Goal: Transaction & Acquisition: Obtain resource

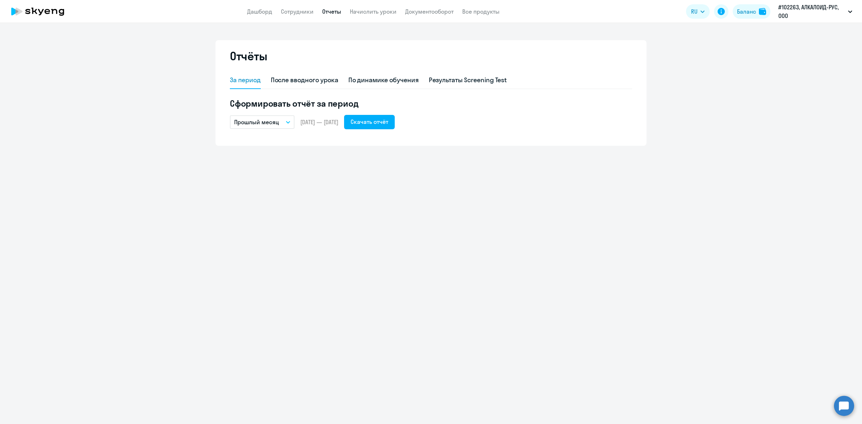
click at [275, 121] on p "Прошлый месяц" at bounding box center [256, 122] width 45 height 9
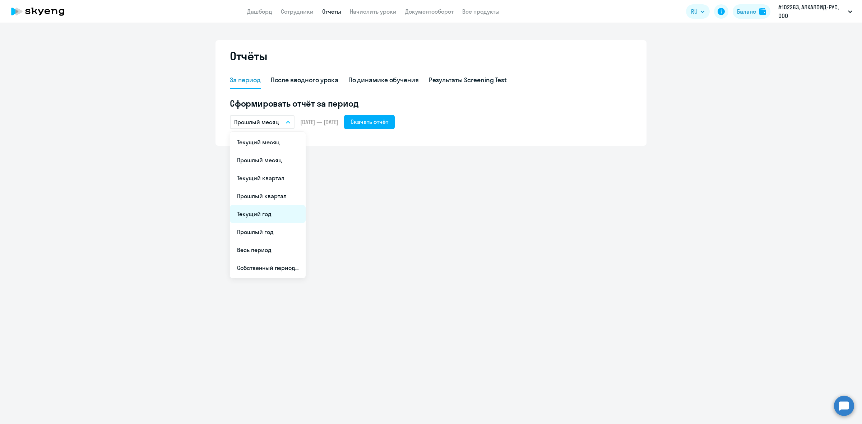
click at [272, 216] on li "Текущий год" at bounding box center [268, 214] width 76 height 18
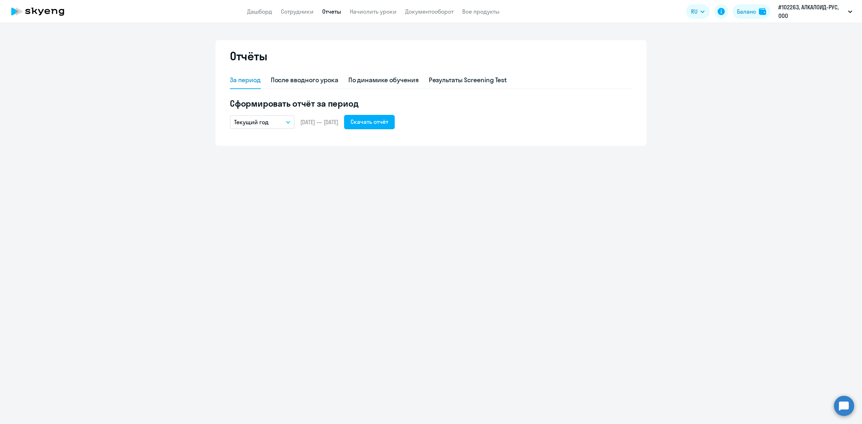
click at [284, 122] on button "Текущий год" at bounding box center [262, 122] width 65 height 14
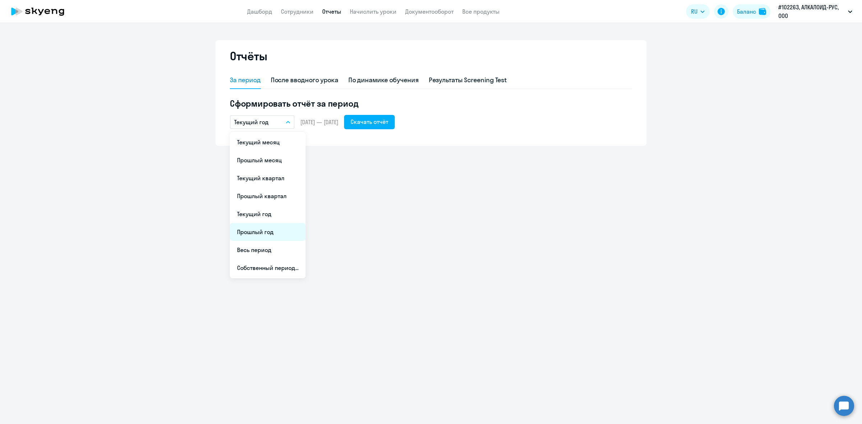
drag, startPoint x: 277, startPoint y: 232, endPoint x: 284, endPoint y: 223, distance: 11.2
click at [276, 232] on li "Прошлый год" at bounding box center [268, 232] width 76 height 18
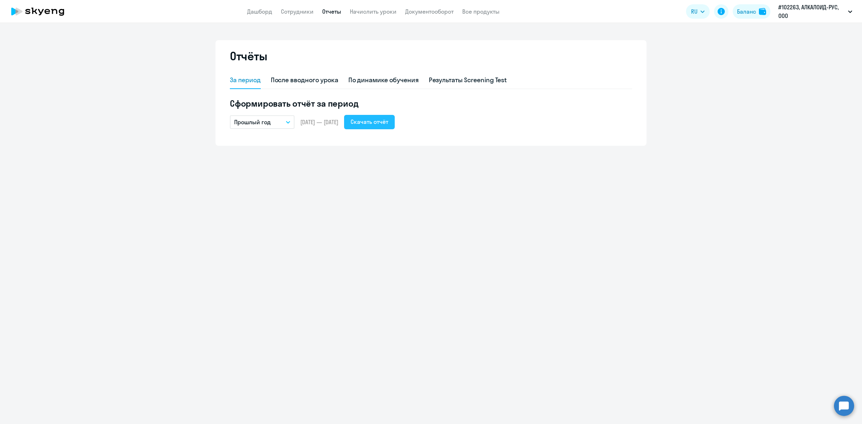
click at [388, 123] on div "Скачать отчёт" at bounding box center [370, 121] width 38 height 9
click at [286, 124] on button "Прошлый год" at bounding box center [262, 122] width 65 height 14
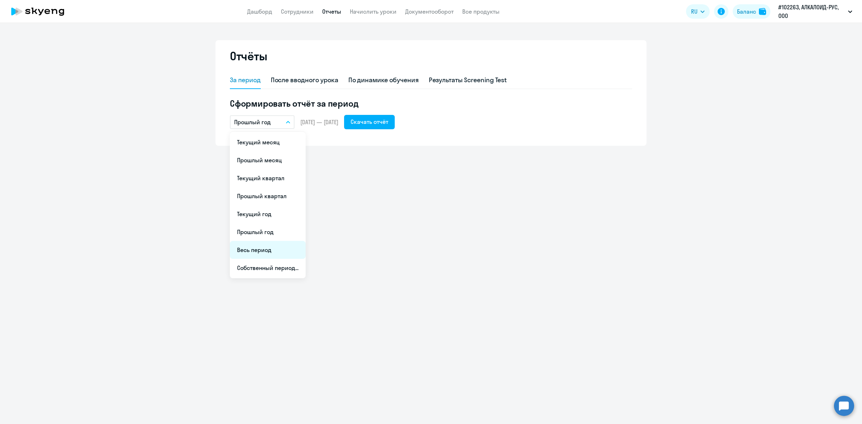
click at [273, 248] on li "Весь период" at bounding box center [268, 250] width 76 height 18
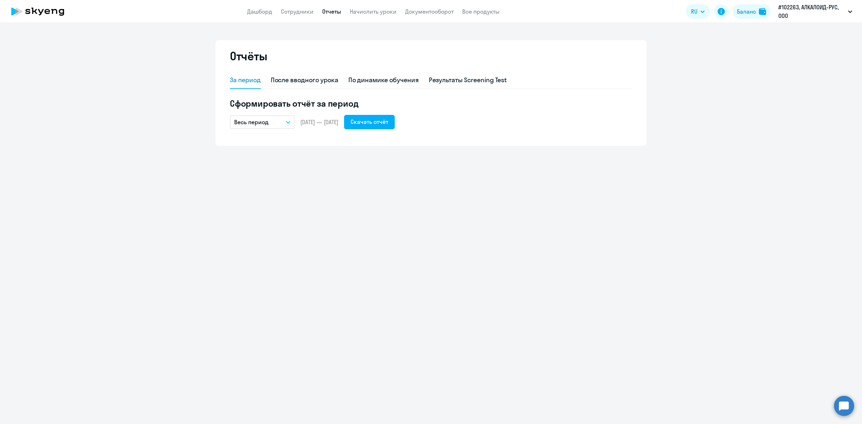
click at [284, 121] on button "Весь период" at bounding box center [262, 122] width 65 height 14
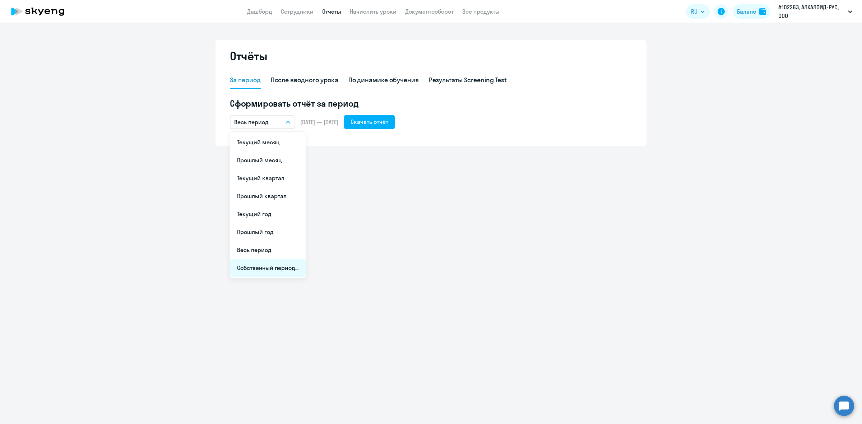
click at [268, 266] on li "Собственный период..." at bounding box center [268, 268] width 76 height 18
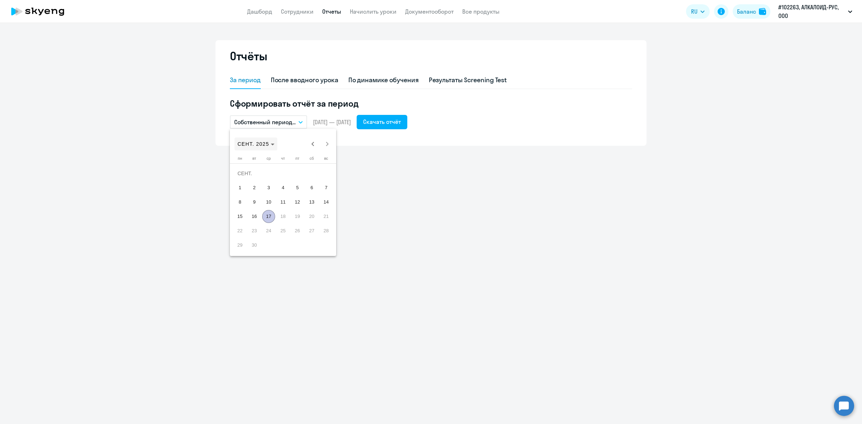
click at [266, 142] on span "СЕНТ. 2025" at bounding box center [253, 144] width 32 height 6
click at [294, 233] on span "2024" at bounding box center [295, 238] width 23 height 13
click at [243, 176] on span "ЯНВ." at bounding box center [245, 180] width 23 height 13
click at [239, 185] on span "1" at bounding box center [239, 187] width 13 height 13
click at [238, 184] on span "1" at bounding box center [239, 187] width 13 height 13
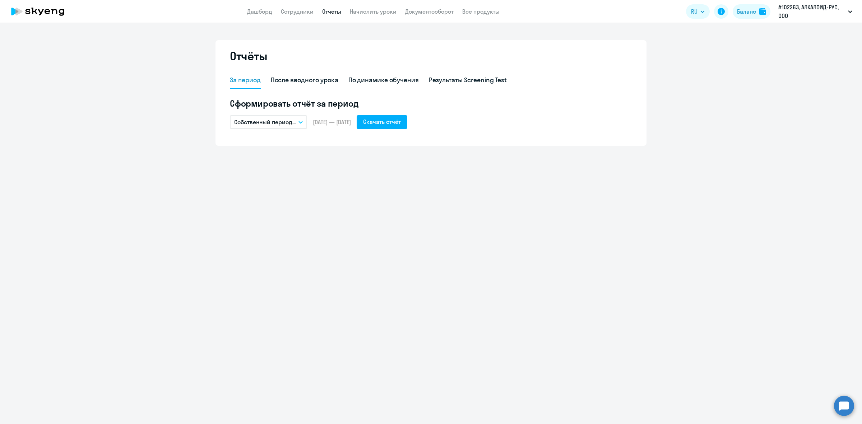
click at [351, 123] on span "[DATE] — [DATE]" at bounding box center [332, 122] width 38 height 8
click at [296, 121] on p "Собственный период..." at bounding box center [264, 122] width 61 height 9
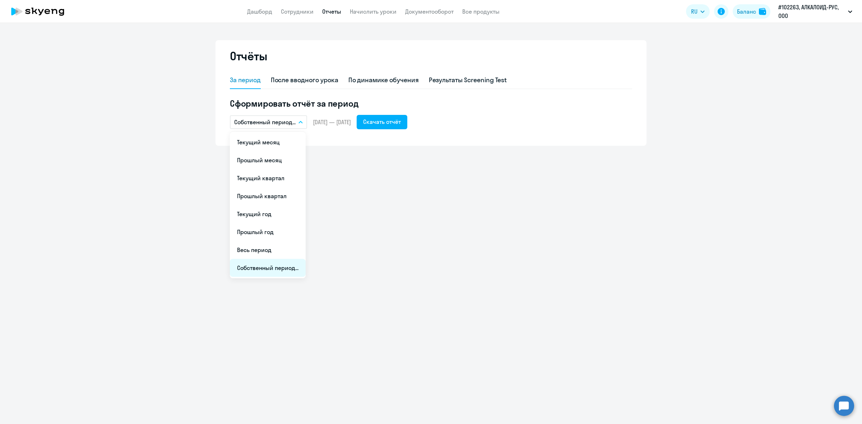
click at [272, 268] on li "Собственный период..." at bounding box center [268, 268] width 76 height 18
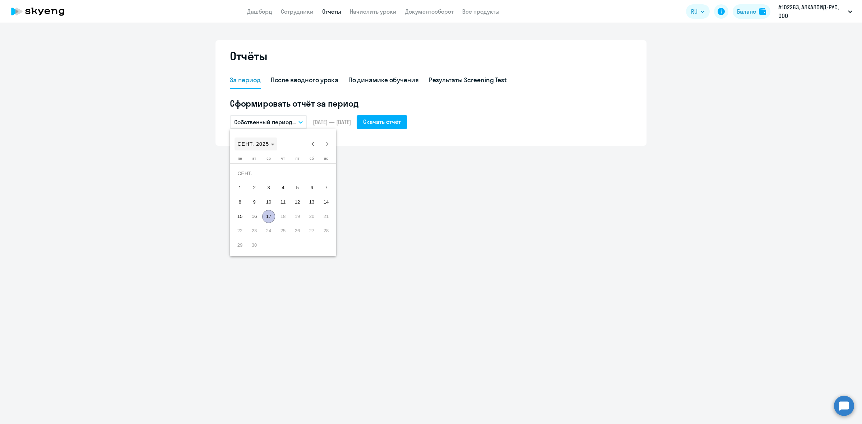
click at [269, 144] on span "СЕНТ. 2025" at bounding box center [255, 144] width 37 height 6
click at [319, 238] on span "2025" at bounding box center [321, 238] width 23 height 13
click at [248, 181] on span "ЯНВ." at bounding box center [245, 180] width 23 height 13
click at [260, 144] on span "ЯНВ. 2025" at bounding box center [251, 144] width 29 height 6
click at [295, 236] on span "2024" at bounding box center [295, 238] width 23 height 13
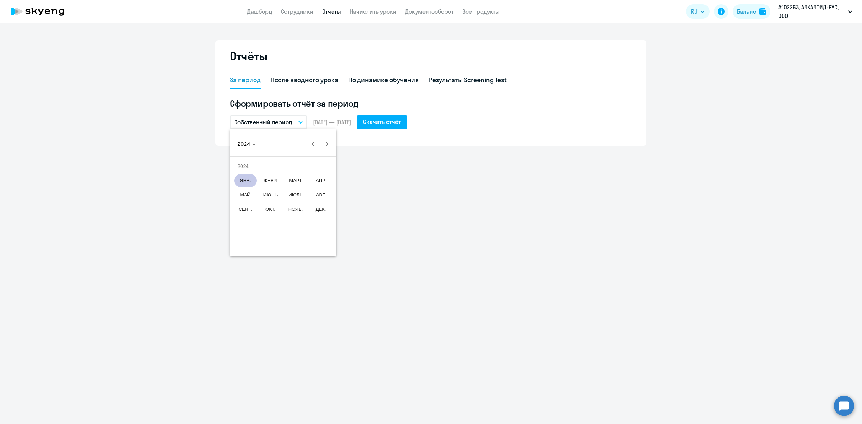
click at [319, 211] on span "ДЕК." at bounding box center [321, 209] width 23 height 13
click at [254, 241] on span "31" at bounding box center [254, 245] width 13 height 13
click at [365, 173] on div at bounding box center [431, 212] width 862 height 424
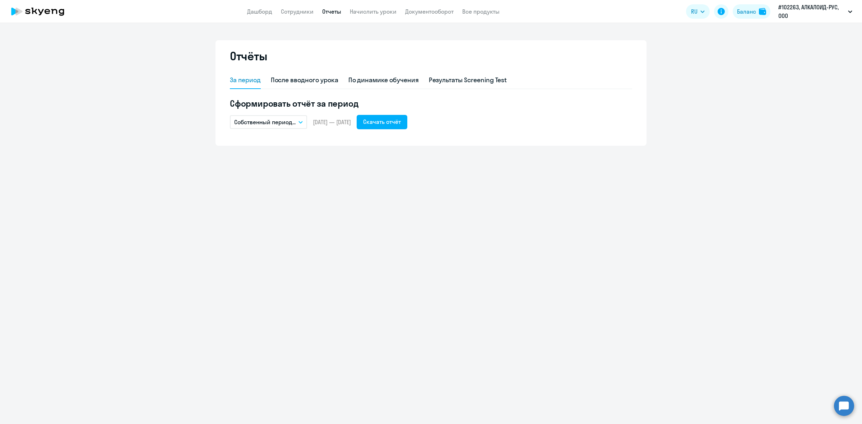
click at [297, 121] on button "Собственный период..." at bounding box center [268, 122] width 77 height 14
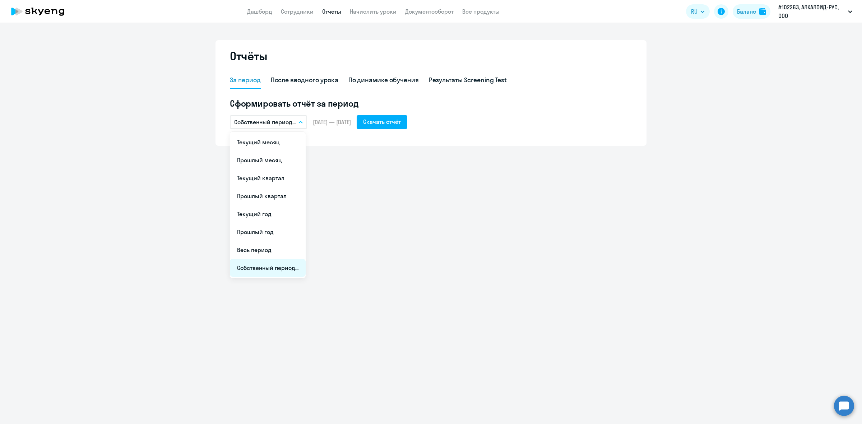
click at [268, 268] on li "Собственный период..." at bounding box center [268, 268] width 76 height 18
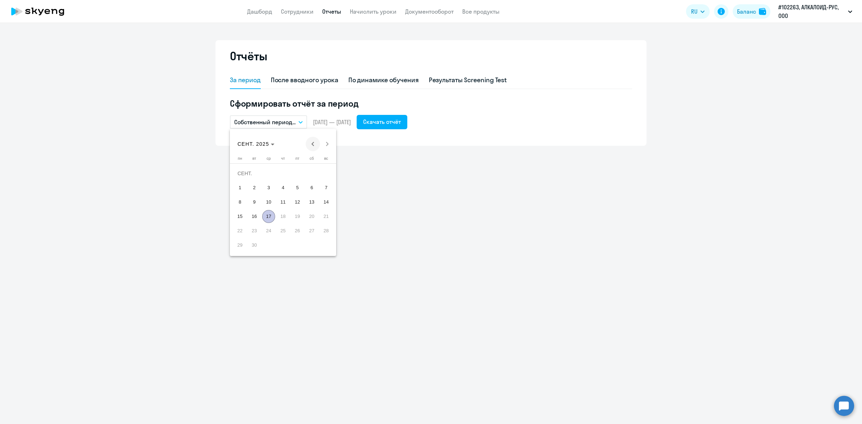
click at [313, 143] on span "Previous month" at bounding box center [313, 144] width 14 height 14
click at [311, 137] on span "Previous month" at bounding box center [313, 144] width 14 height 14
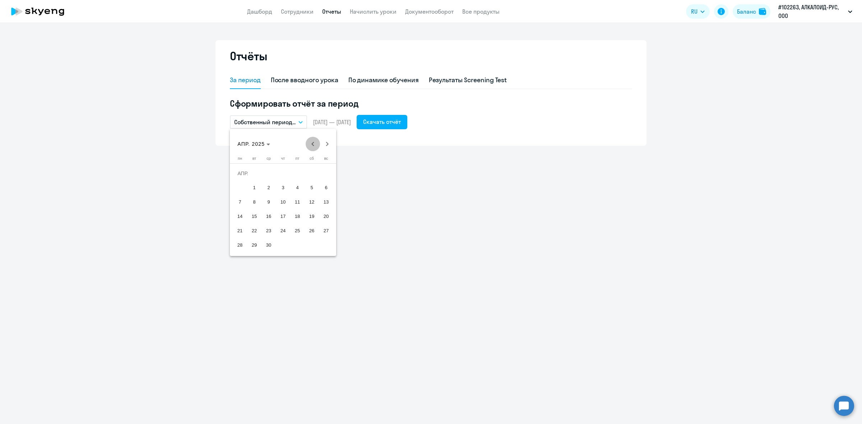
click at [311, 137] on span "Previous month" at bounding box center [313, 144] width 14 height 14
drag, startPoint x: 369, startPoint y: 191, endPoint x: 312, endPoint y: 139, distance: 76.3
click at [368, 191] on div at bounding box center [431, 212] width 862 height 424
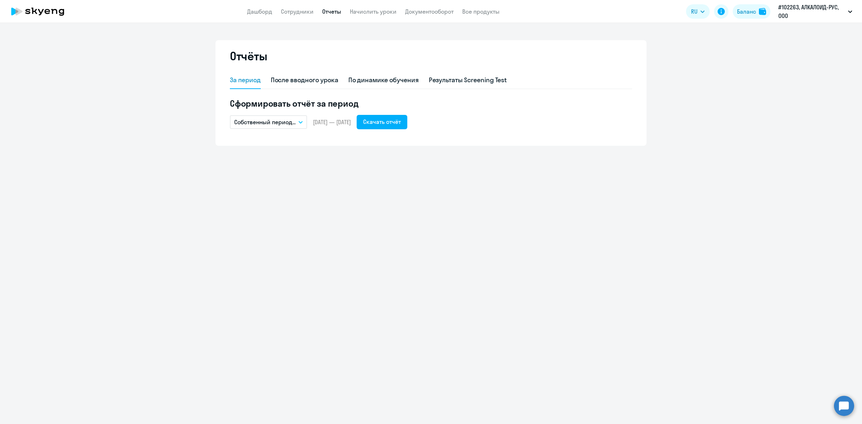
click at [295, 124] on p "Собственный период..." at bounding box center [264, 122] width 61 height 9
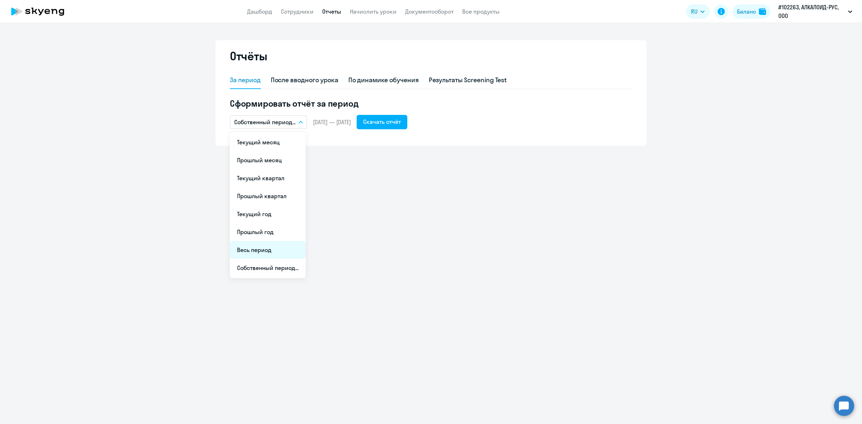
click at [278, 250] on li "Весь период" at bounding box center [268, 250] width 76 height 18
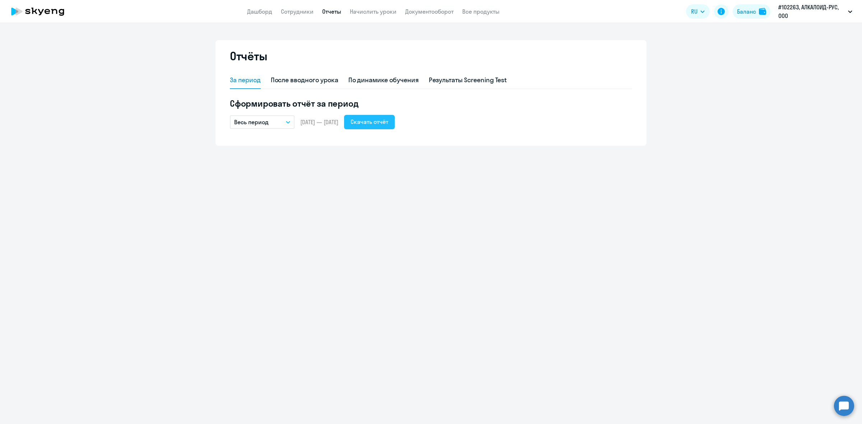
click at [381, 120] on div "Скачать отчёт" at bounding box center [370, 121] width 38 height 9
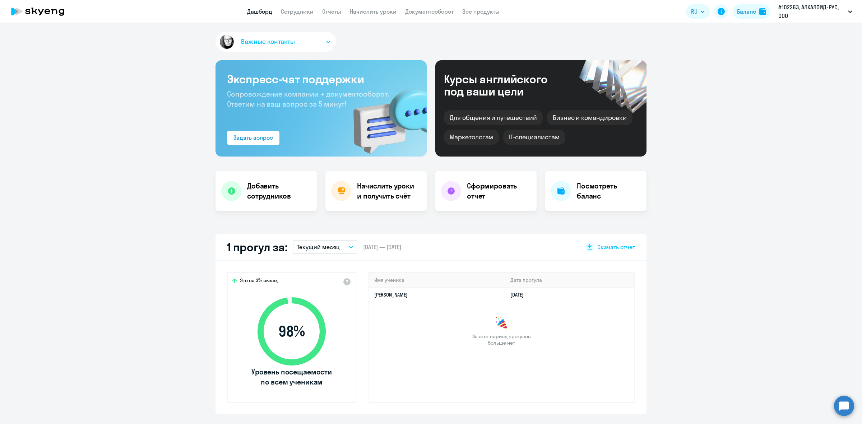
select select "30"
